Goal: Information Seeking & Learning: Understand process/instructions

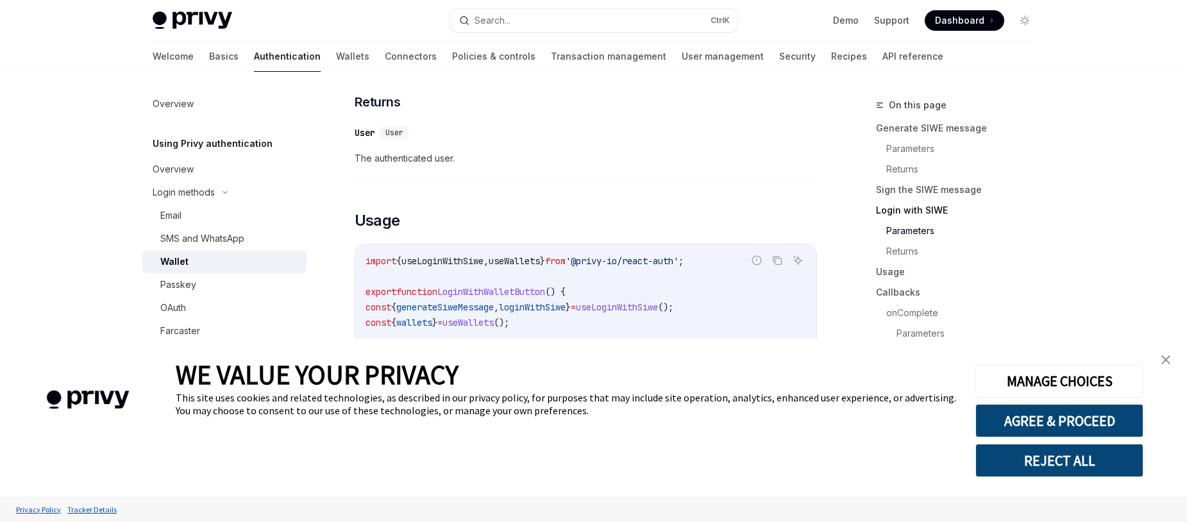
click at [1173, 358] on link "close banner" at bounding box center [1166, 360] width 26 height 26
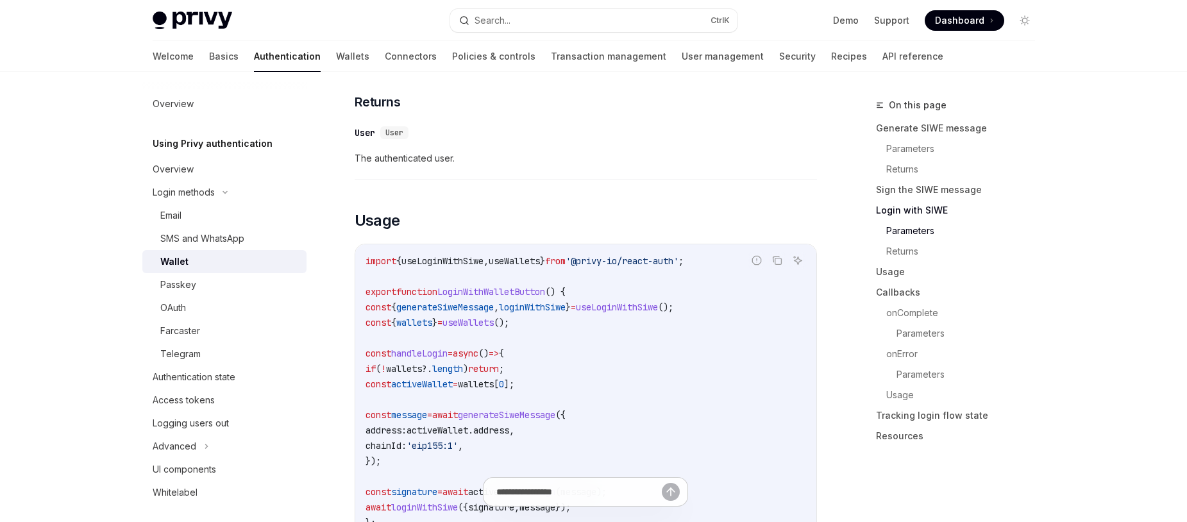
click at [272, 49] on div "Welcome Basics Authentication Wallets Connectors Policies & controls Transactio…" at bounding box center [548, 56] width 791 height 31
click at [336, 51] on link "Wallets" at bounding box center [352, 56] width 33 height 31
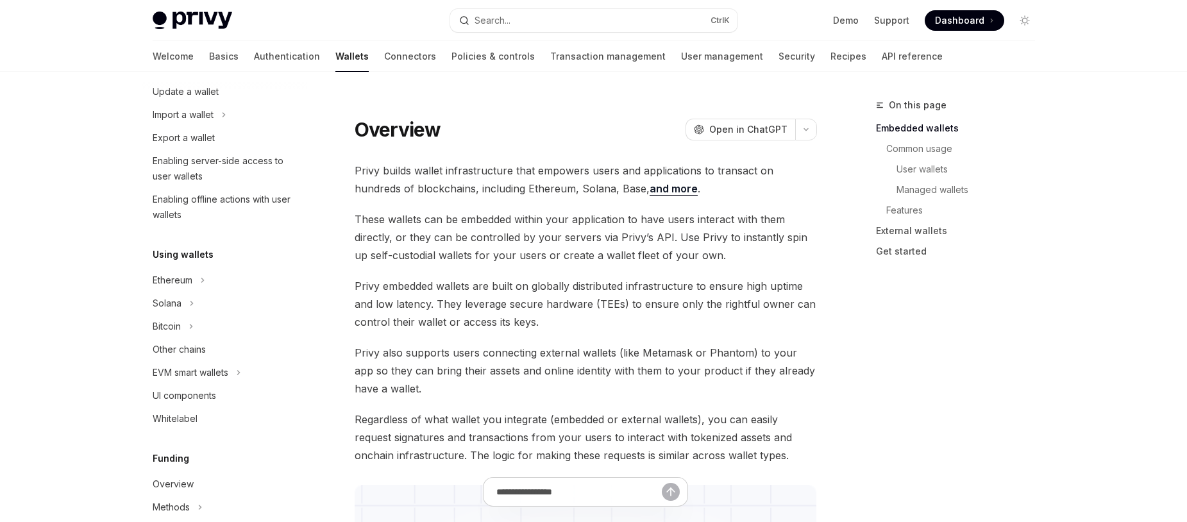
scroll to position [154, 0]
click at [190, 299] on icon at bounding box center [191, 302] width 5 height 15
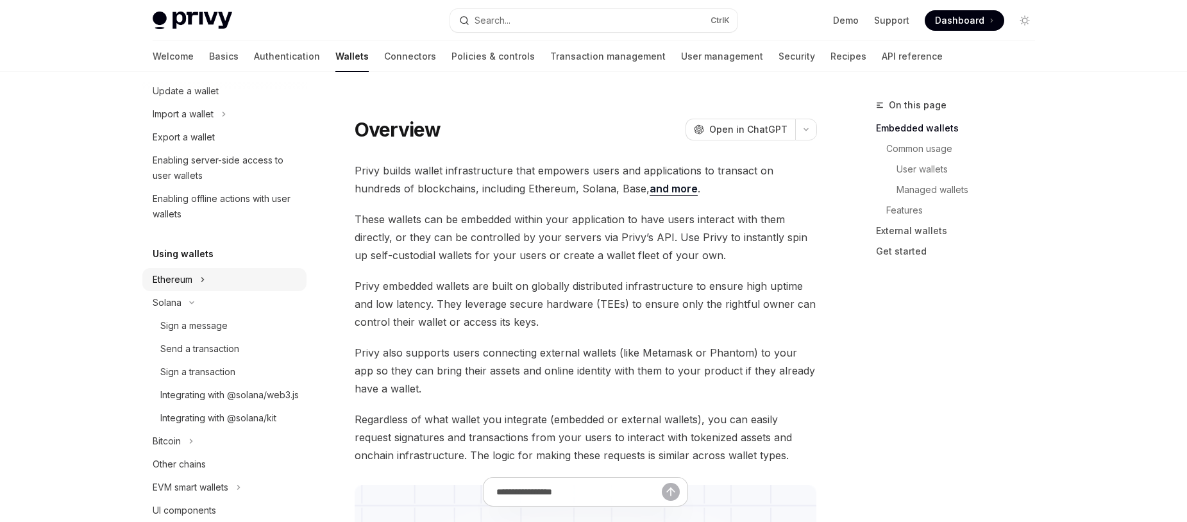
scroll to position [308, 0]
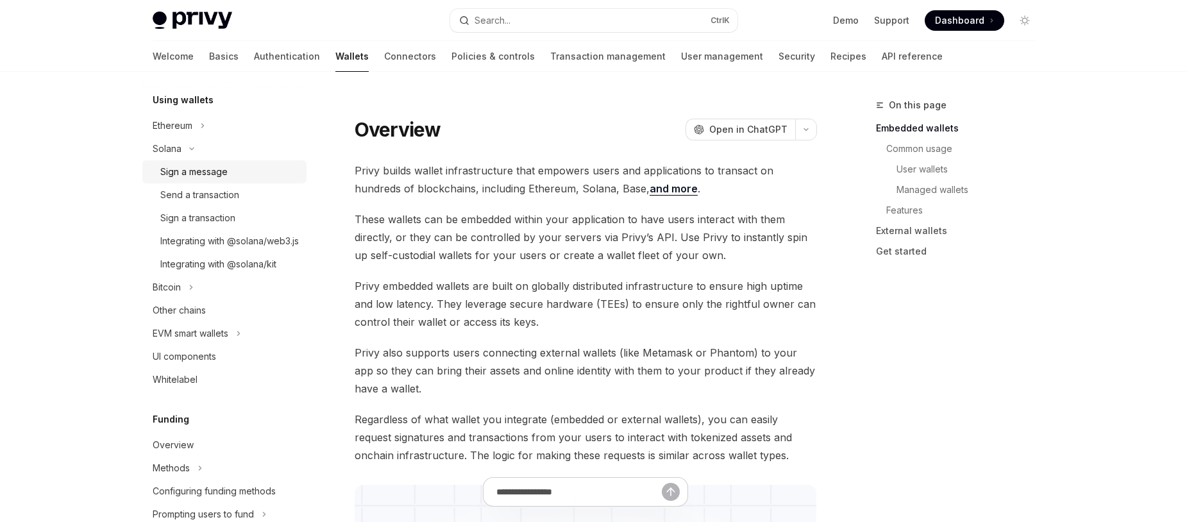
click at [213, 172] on div "Sign a message" at bounding box center [193, 171] width 67 height 15
click at [210, 199] on div "Send a transaction" at bounding box center [199, 194] width 79 height 15
click at [224, 203] on link "Send a transaction" at bounding box center [224, 194] width 164 height 23
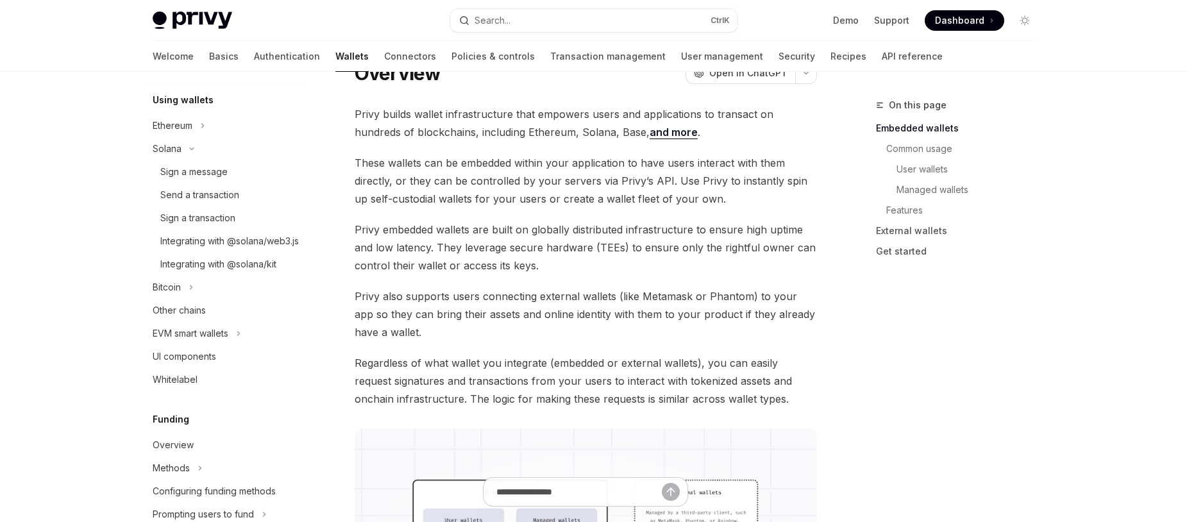
type textarea "*"
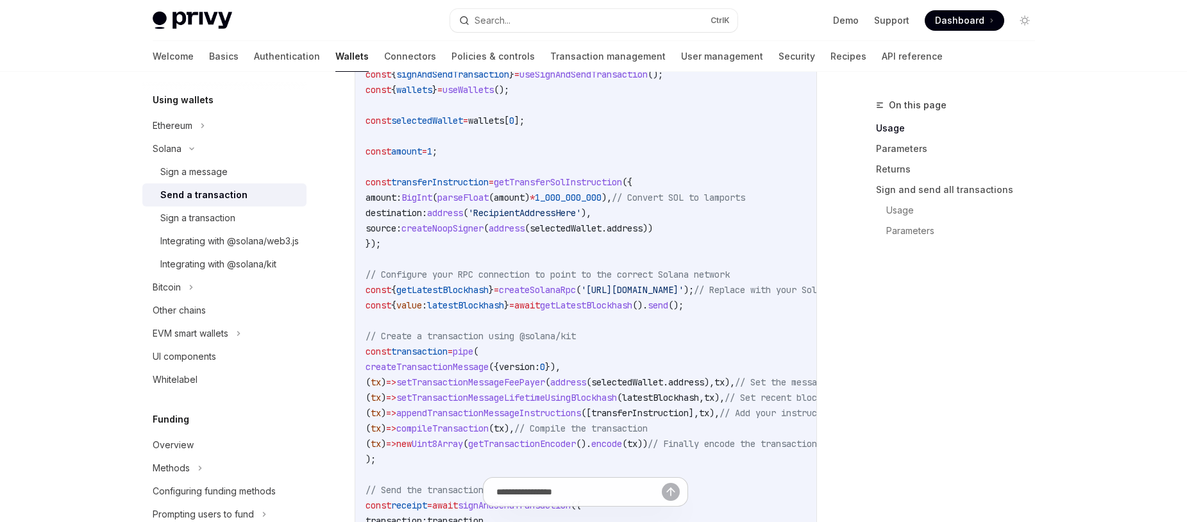
scroll to position [693, 0]
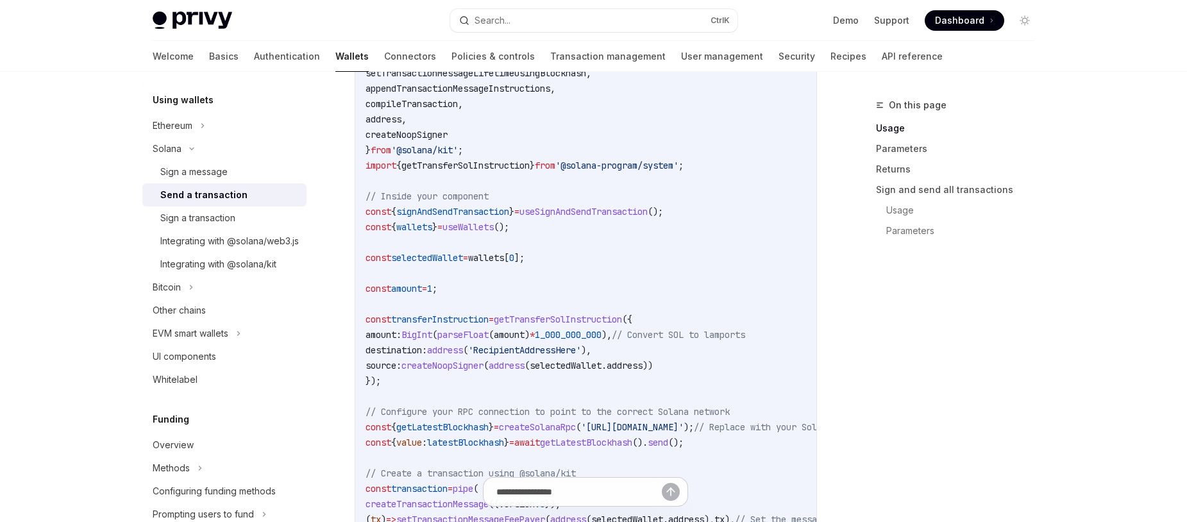
click at [494, 217] on span "signAndSendTransaction" at bounding box center [452, 212] width 113 height 12
copy span "signAndSendTransaction"
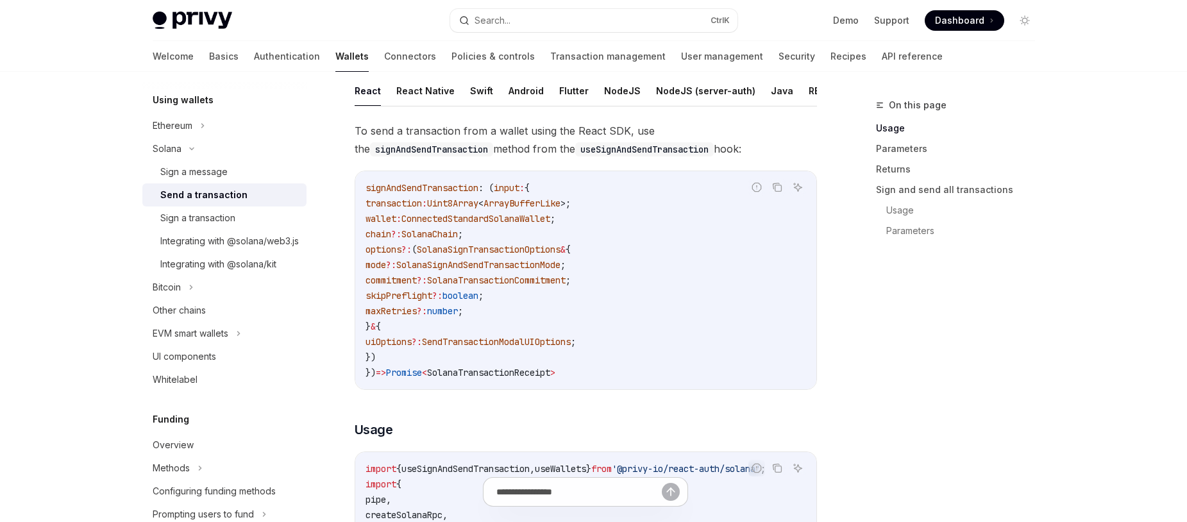
scroll to position [223, 0]
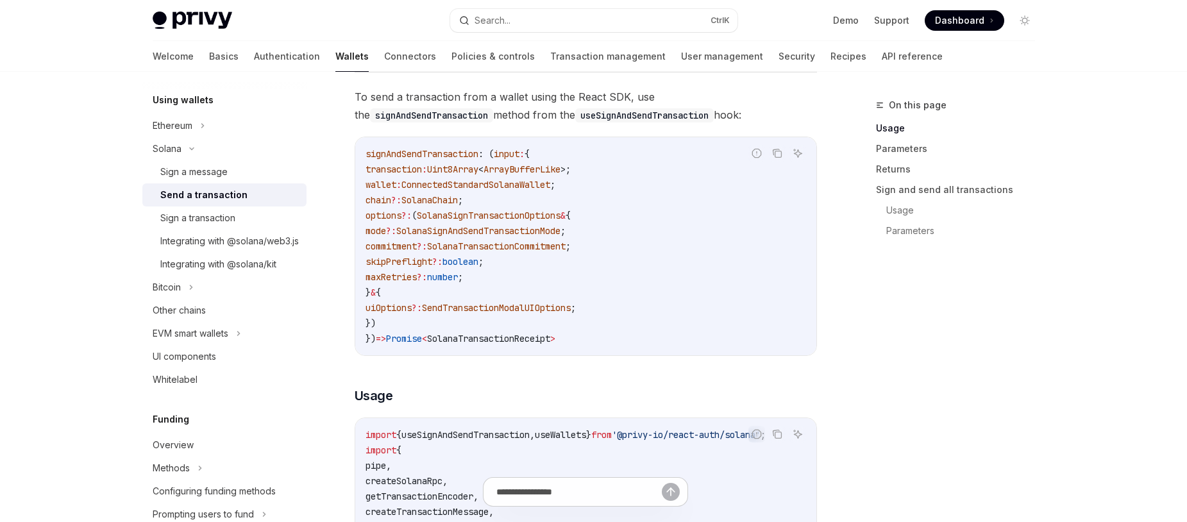
click at [591, 270] on code "signAndSendTransaction : ( input : { transaction : Uint8Array < ArrayBufferLike…" at bounding box center [586, 246] width 441 height 200
click at [599, 280] on code "signAndSendTransaction : ( input : { transaction : Uint8Array < ArrayBufferLike…" at bounding box center [586, 246] width 441 height 200
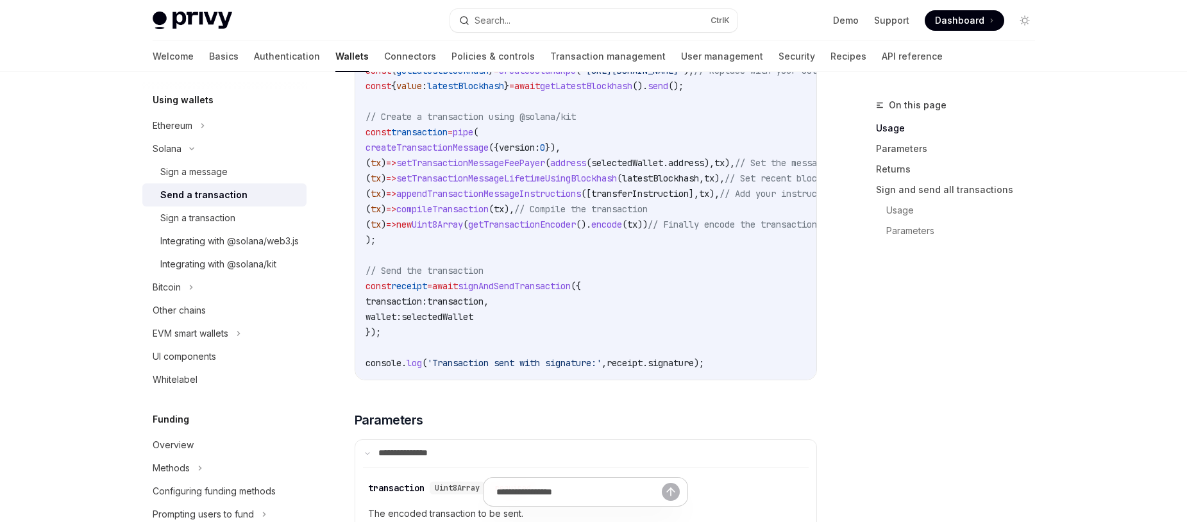
scroll to position [1070, 0]
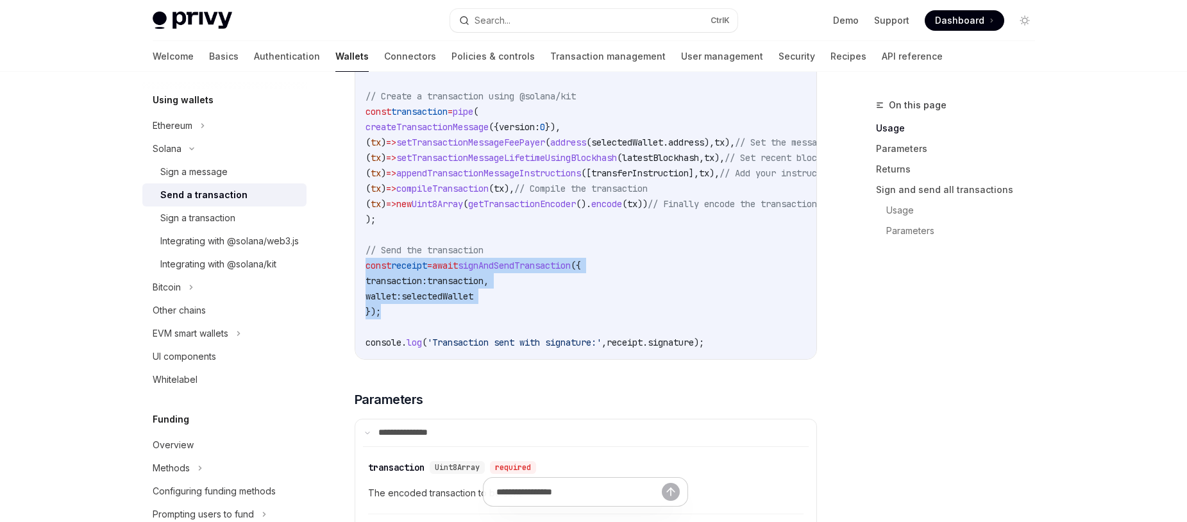
drag, startPoint x: 394, startPoint y: 324, endPoint x: 366, endPoint y: 273, distance: 58.9
copy code "const receipt = await signAndSendTransaction ({ transaction: transaction , wall…"
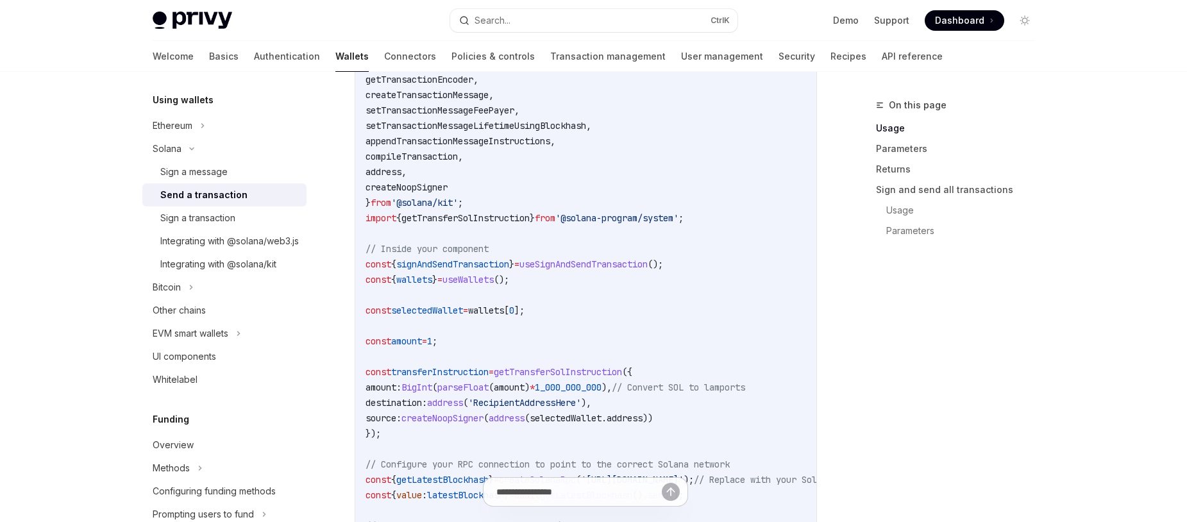
scroll to position [608, 0]
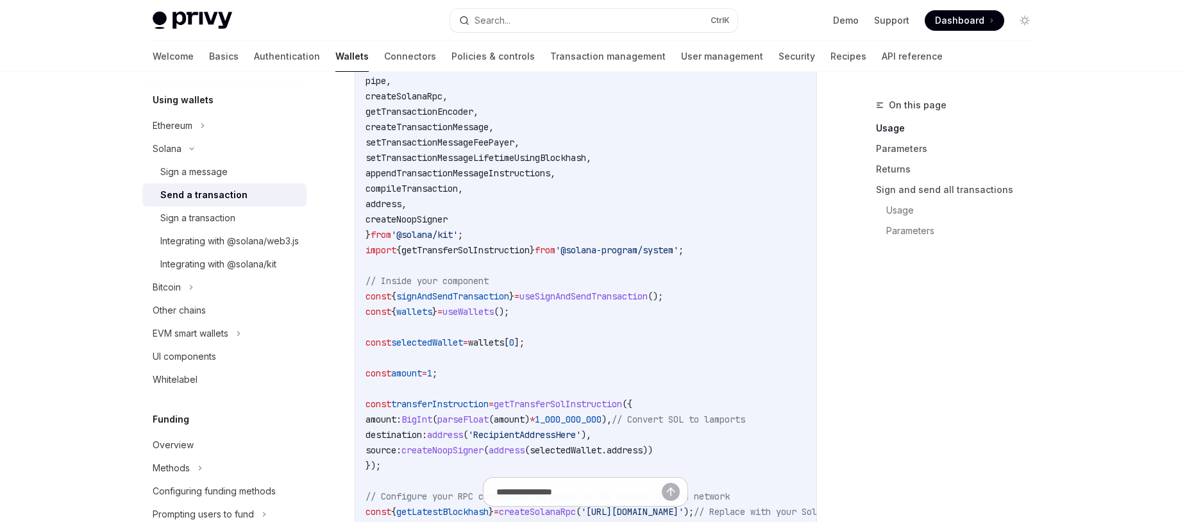
click at [454, 348] on span "selectedWallet" at bounding box center [427, 343] width 72 height 12
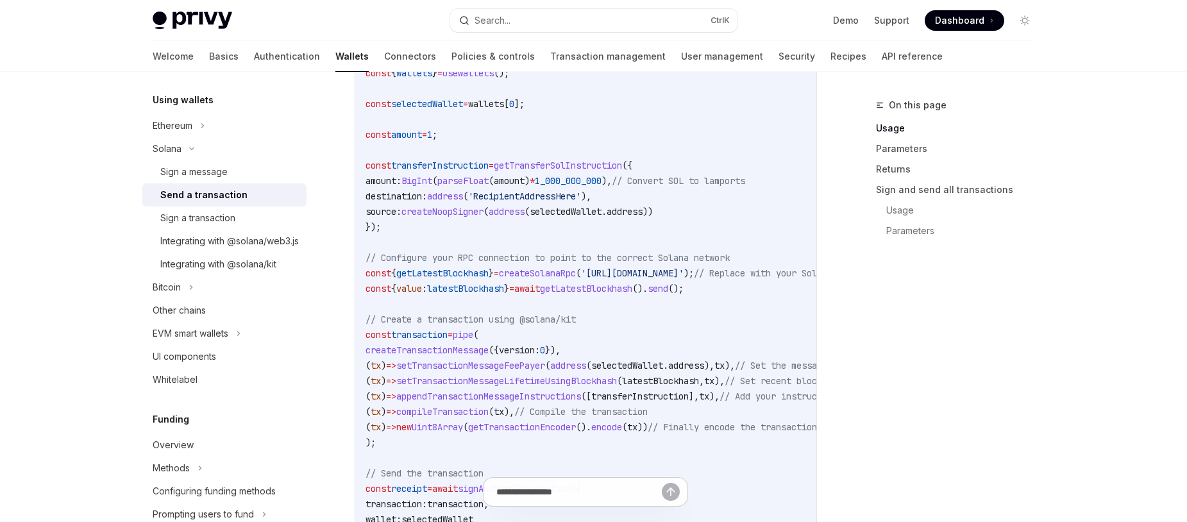
scroll to position [916, 0]
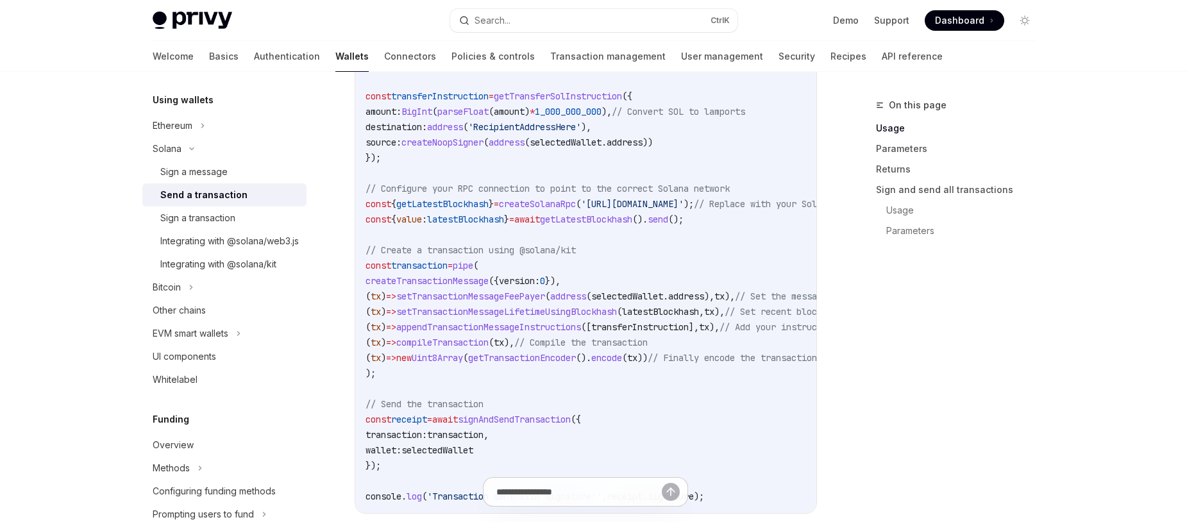
click at [444, 271] on span "transaction" at bounding box center [419, 266] width 56 height 12
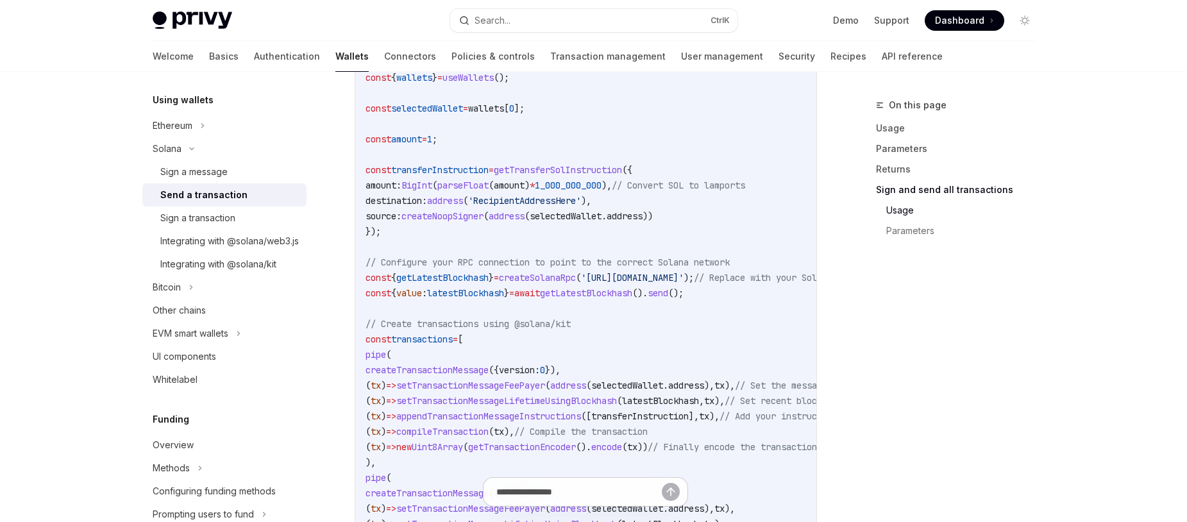
scroll to position [2894, 0]
